Goal: Communication & Community: Answer question/provide support

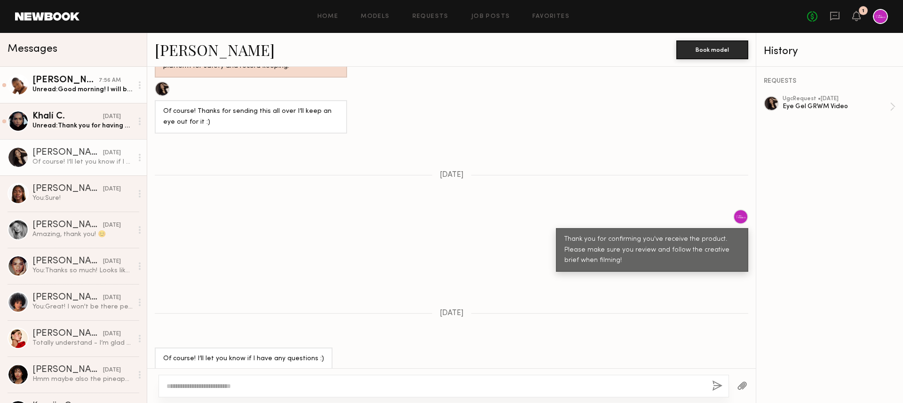
click at [101, 94] on div "Unread: Good morning! I will be submitting my video this afternoon, thank you!" at bounding box center [82, 89] width 100 height 9
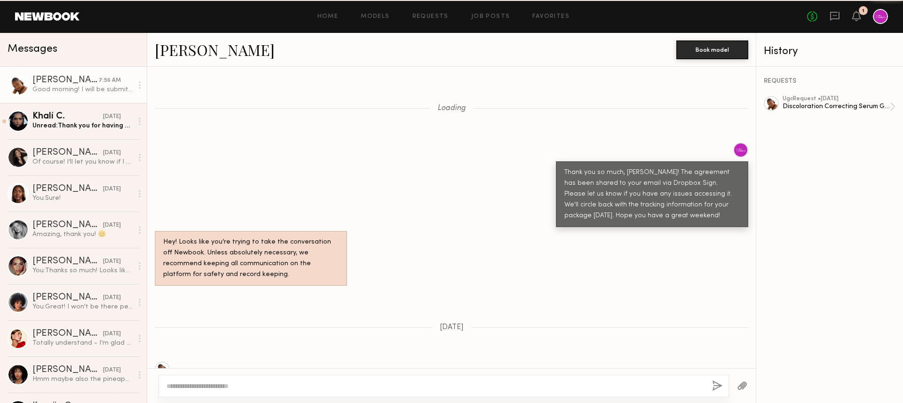
scroll to position [796, 0]
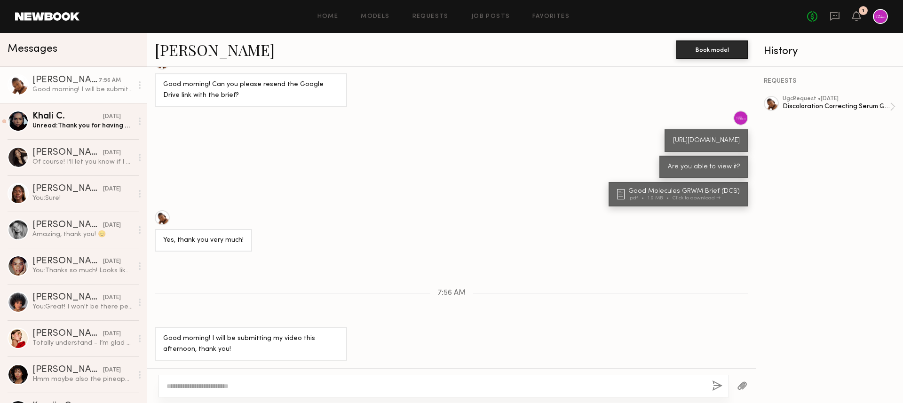
click at [272, 267] on div "Loading Thank you so much, [PERSON_NAME]! The agreement has been shared to your…" at bounding box center [451, 217] width 609 height 301
click at [259, 388] on textarea at bounding box center [435, 385] width 538 height 9
type textarea "**********"
click at [714, 388] on button "button" at bounding box center [717, 386] width 10 height 12
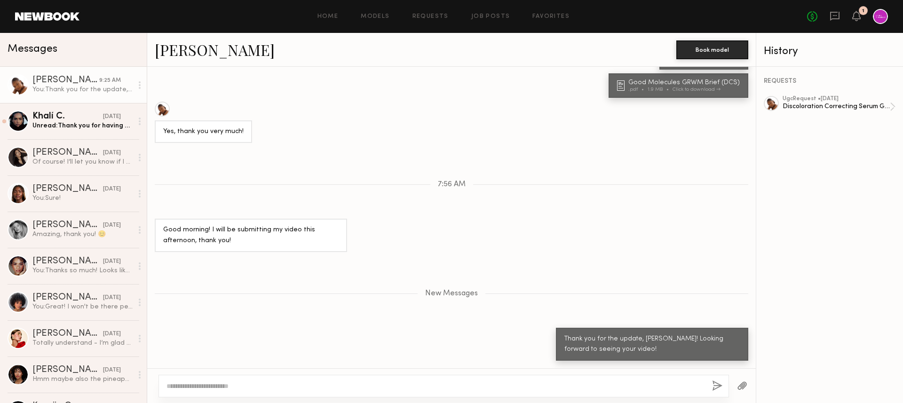
click at [630, 229] on div "Good morning! I will be submitting my video this afternoon, thank you!" at bounding box center [451, 235] width 609 height 33
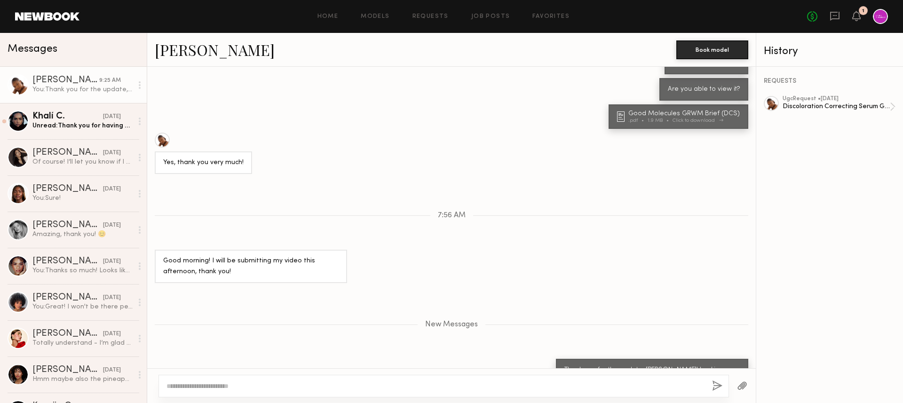
click at [665, 117] on div "Good Molecules GRWM Brief (DCS)" at bounding box center [685, 114] width 114 height 7
click at [333, 166] on div "Yes, thank you very much!" at bounding box center [451, 153] width 609 height 41
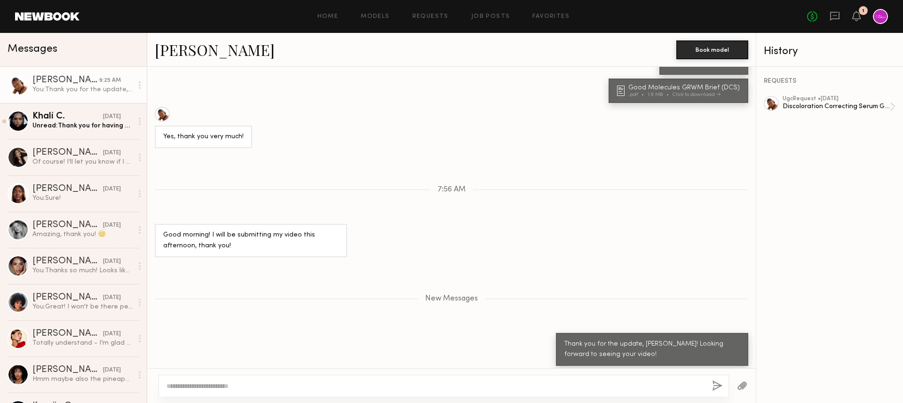
scroll to position [904, 0]
